Goal: Information Seeking & Learning: Check status

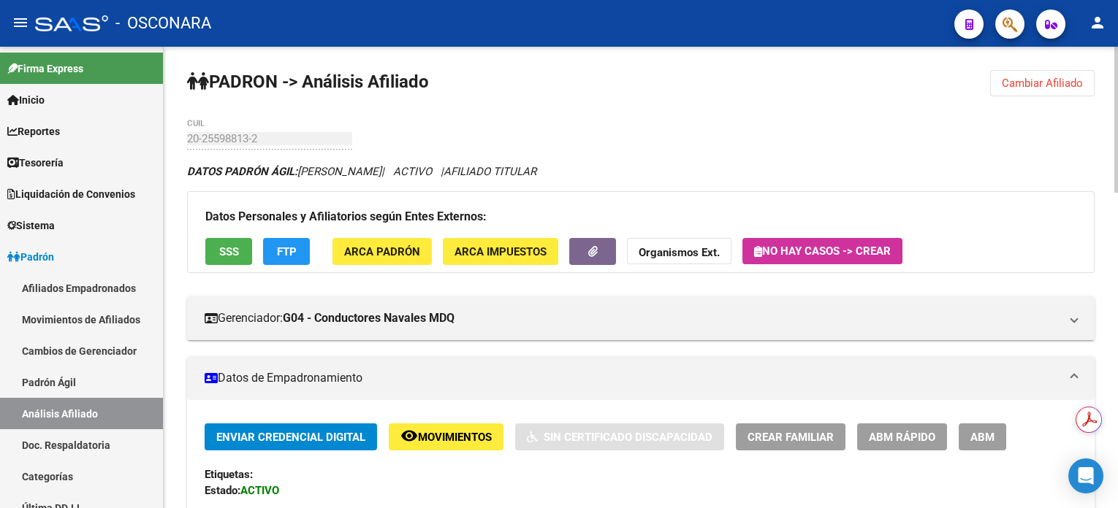
click at [1032, 88] on span "Cambiar Afiliado" at bounding box center [1042, 83] width 81 height 13
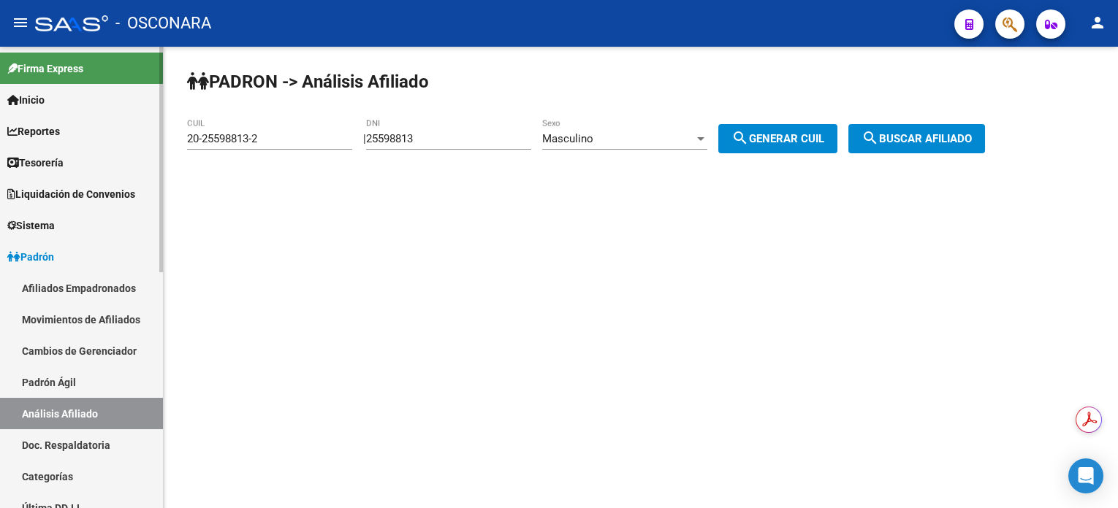
click at [85, 451] on link "Doc. Respaldatoria" at bounding box center [81, 445] width 163 height 31
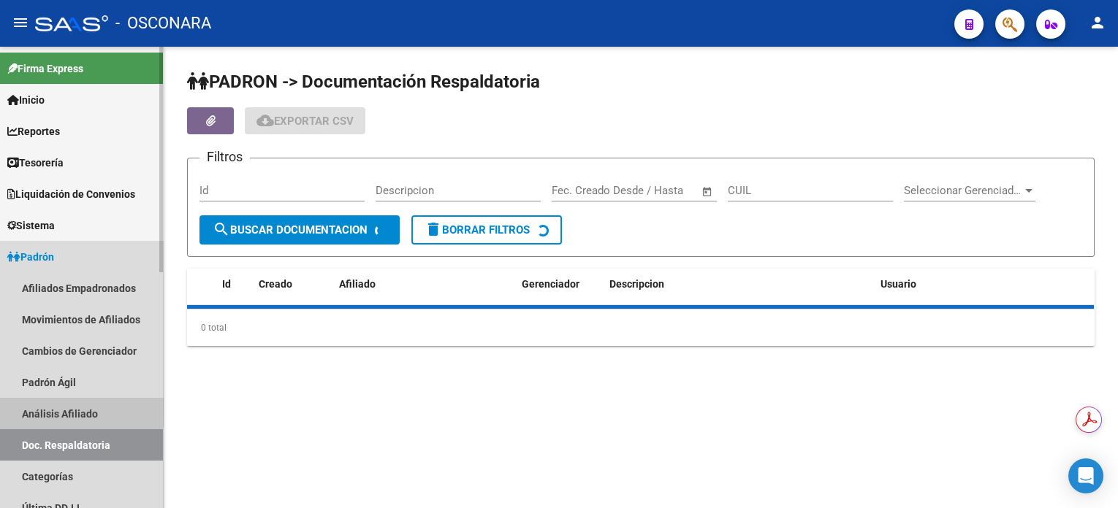
click at [81, 410] on link "Análisis Afiliado" at bounding box center [81, 413] width 163 height 31
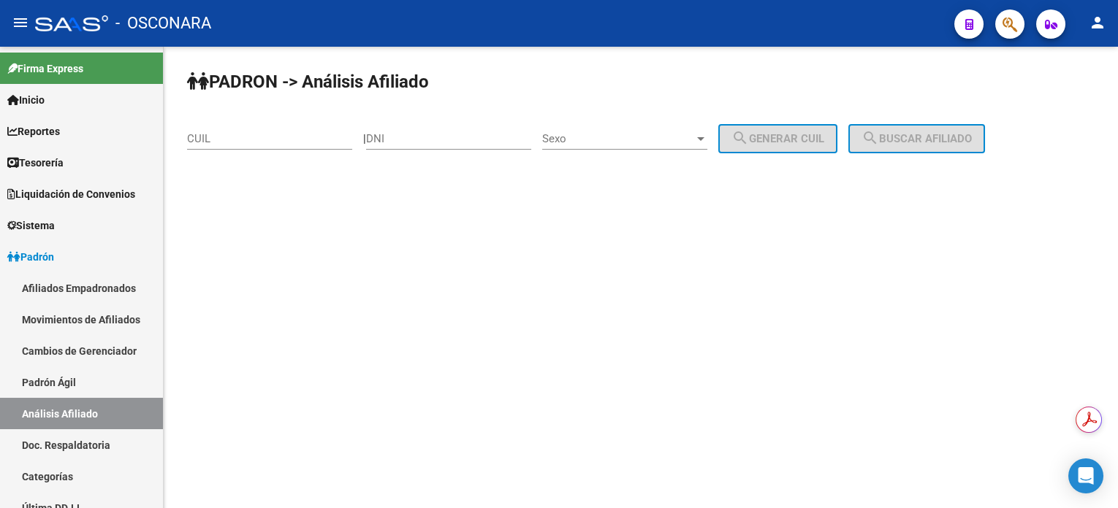
click at [274, 137] on input "CUIL" at bounding box center [269, 138] width 165 height 13
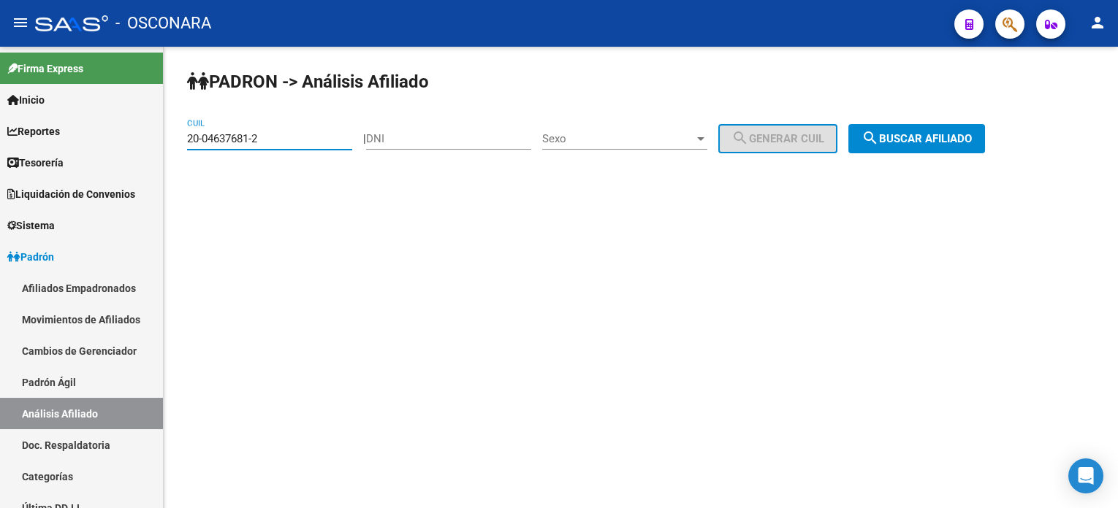
type input "20-04637681-2"
click at [948, 138] on span "search Buscar afiliado" at bounding box center [916, 138] width 110 height 13
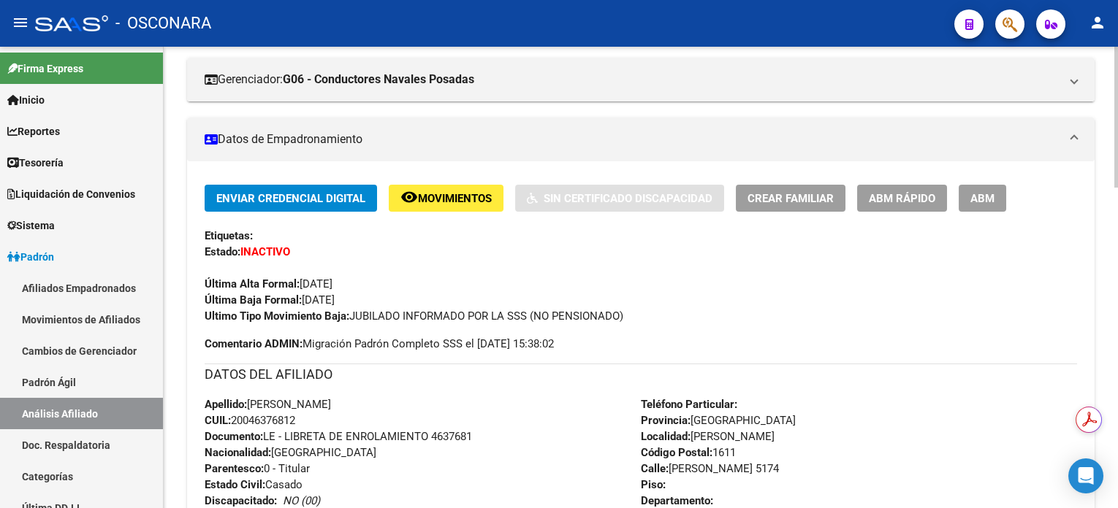
scroll to position [389, 0]
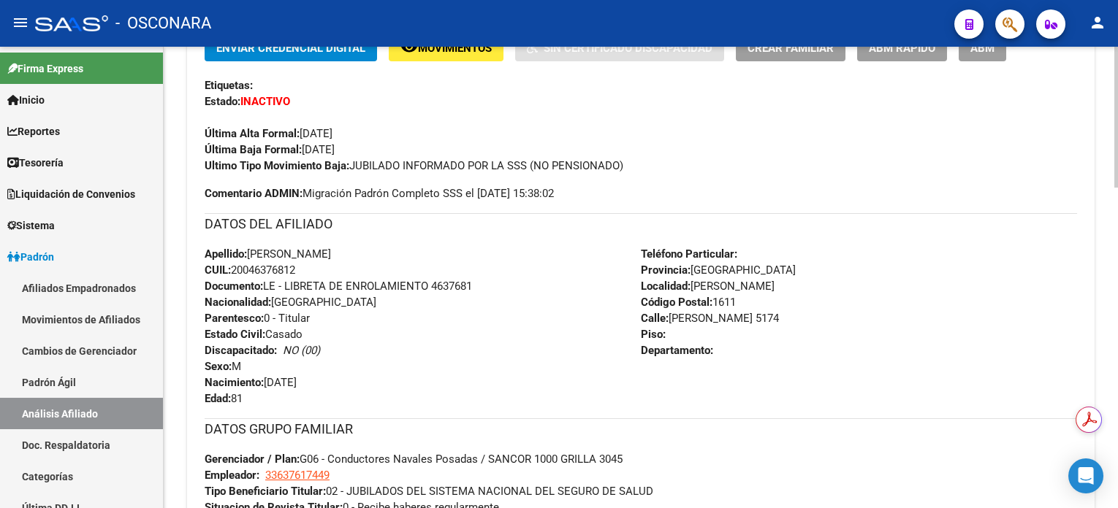
click at [262, 270] on span "CUIL: 20046376812" at bounding box center [250, 270] width 91 height 13
copy span "20046376812"
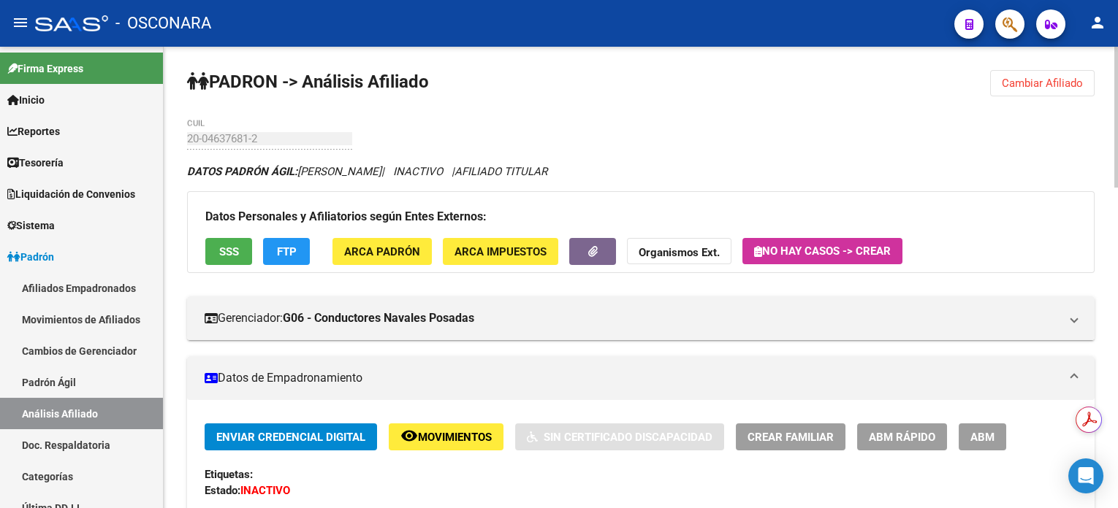
scroll to position [0, 0]
click at [1032, 86] on span "Cambiar Afiliado" at bounding box center [1042, 83] width 81 height 13
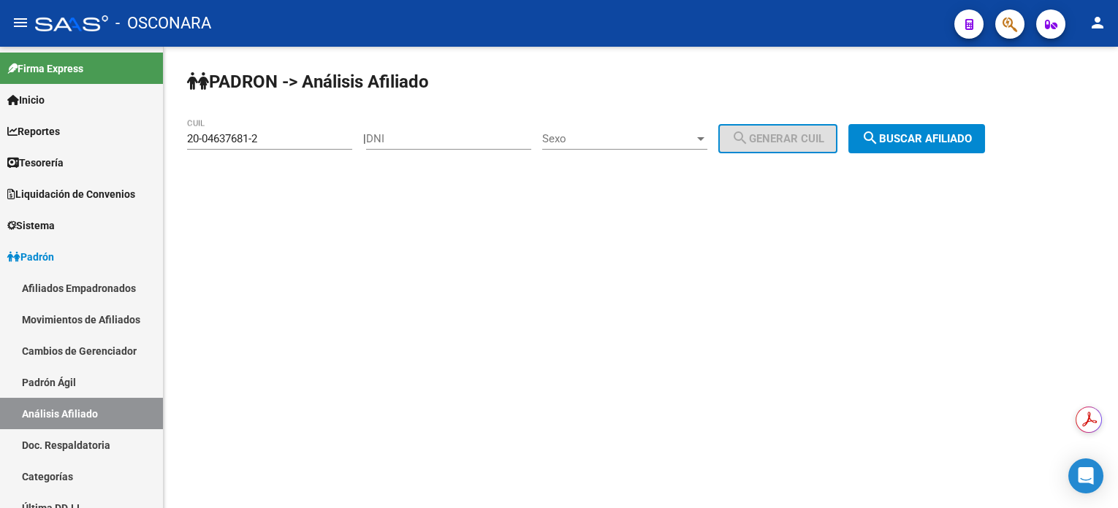
click at [427, 137] on input "DNI" at bounding box center [448, 138] width 165 height 13
paste input "20972438"
type input "20972438"
click at [682, 137] on span "Sexo" at bounding box center [618, 138] width 152 height 13
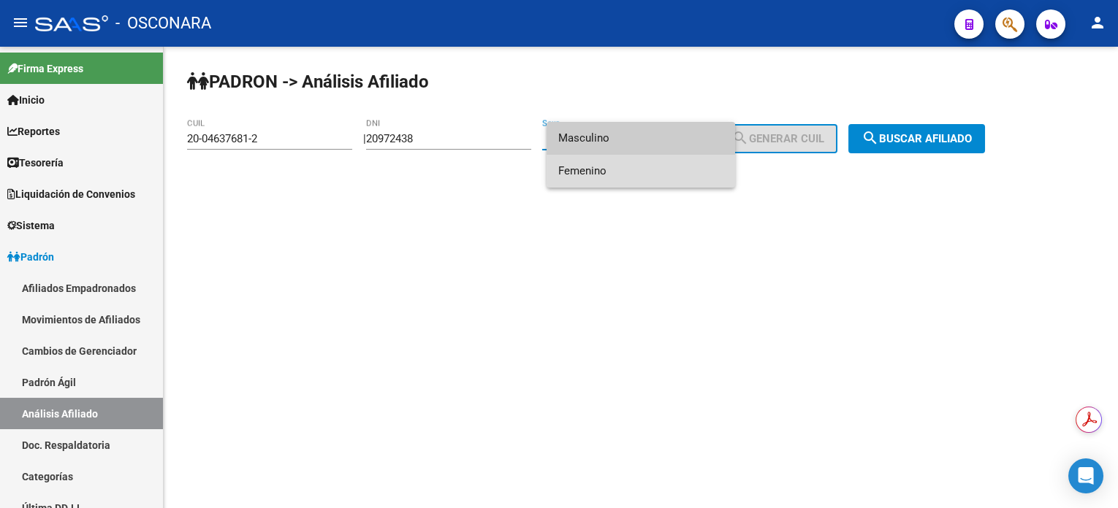
click at [673, 167] on span "Femenino" at bounding box center [640, 171] width 165 height 33
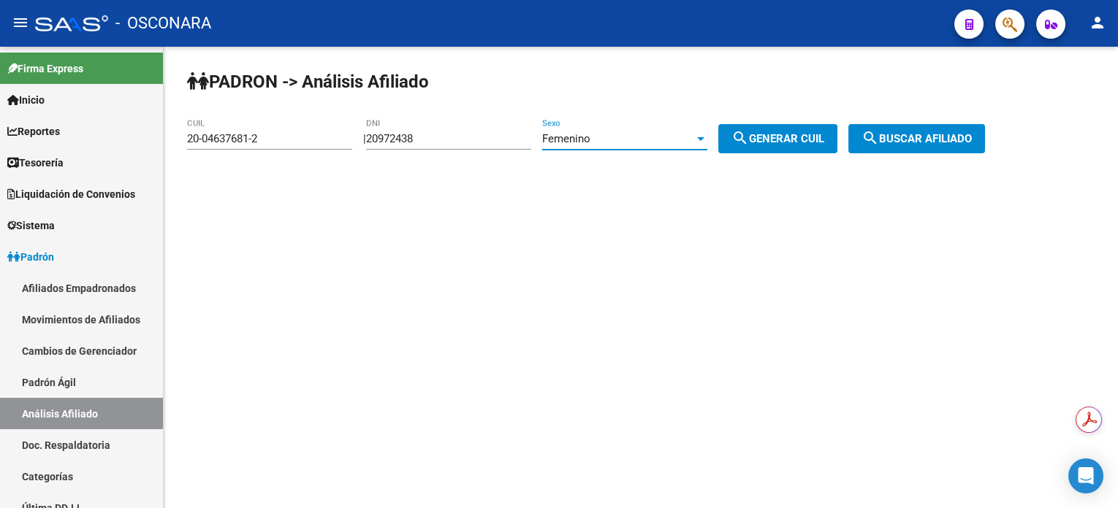
click at [782, 137] on span "search Generar CUIL" at bounding box center [777, 138] width 93 height 13
type input "27-20972438-9"
click at [909, 140] on span "search Buscar afiliado" at bounding box center [916, 138] width 110 height 13
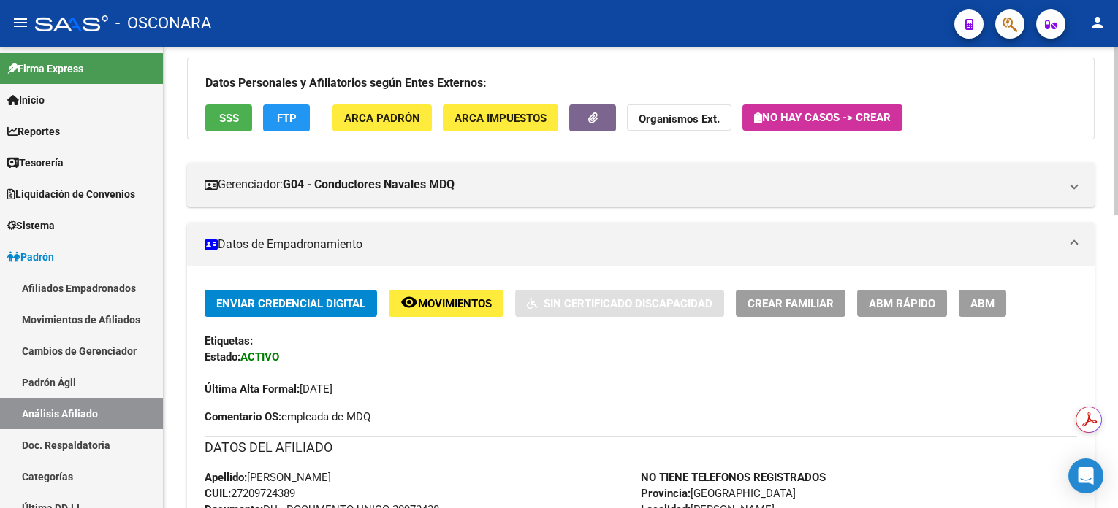
scroll to position [194, 0]
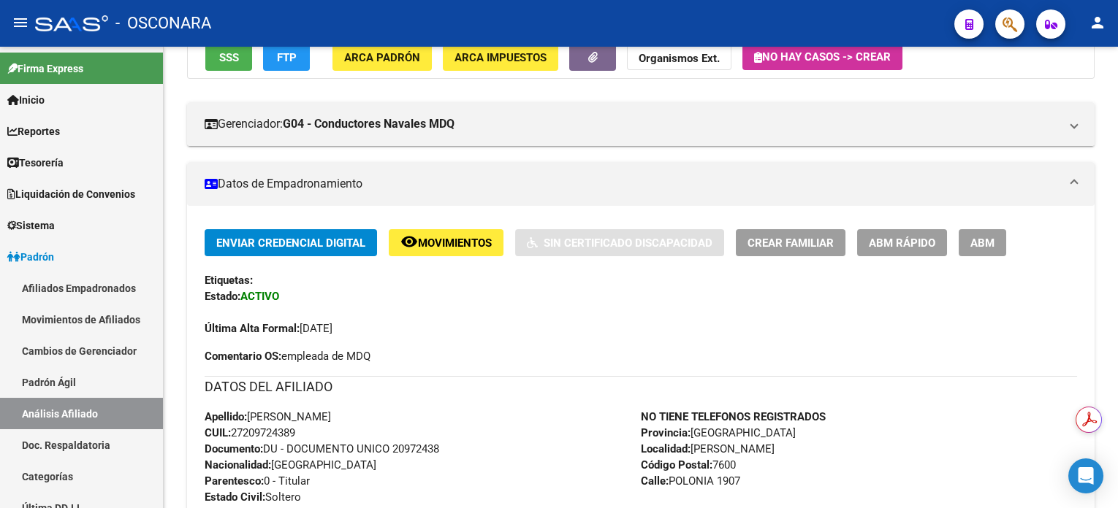
click at [476, 241] on span "Movimientos" at bounding box center [455, 243] width 74 height 13
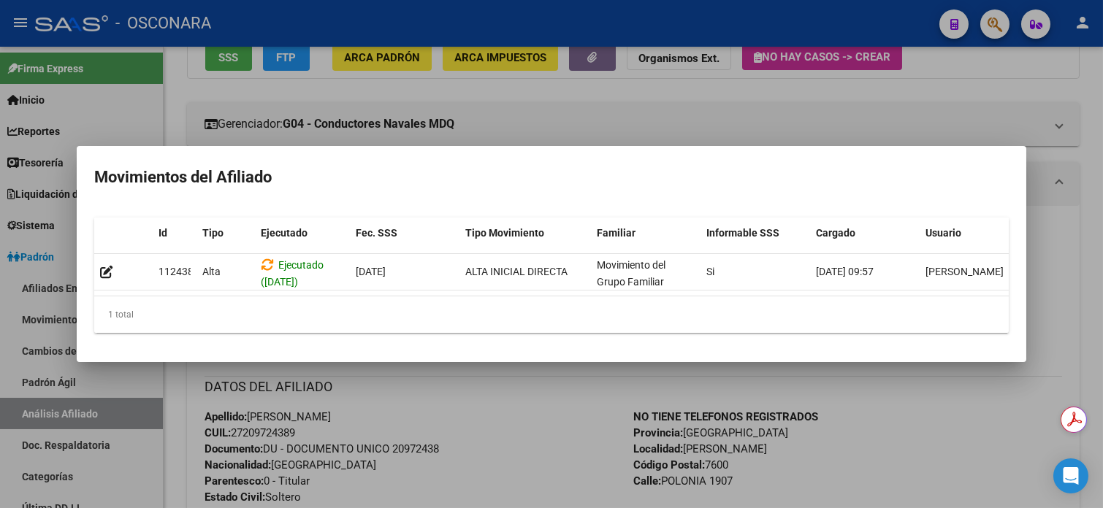
click at [990, 75] on div at bounding box center [551, 254] width 1103 height 508
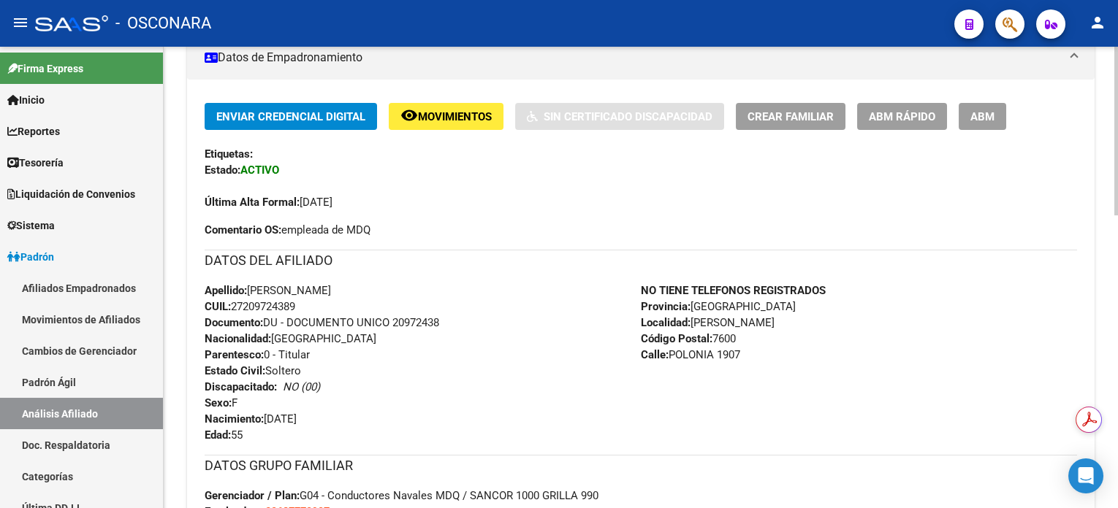
scroll to position [584, 0]
